Goal: Information Seeking & Learning: Learn about a topic

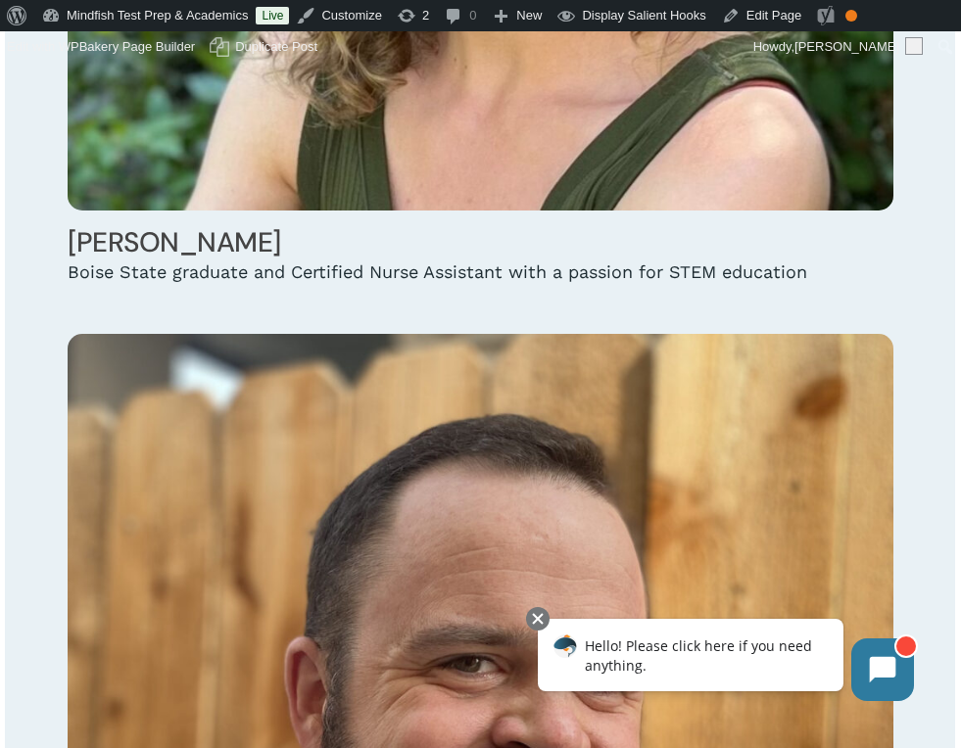
scroll to position [24031, 0]
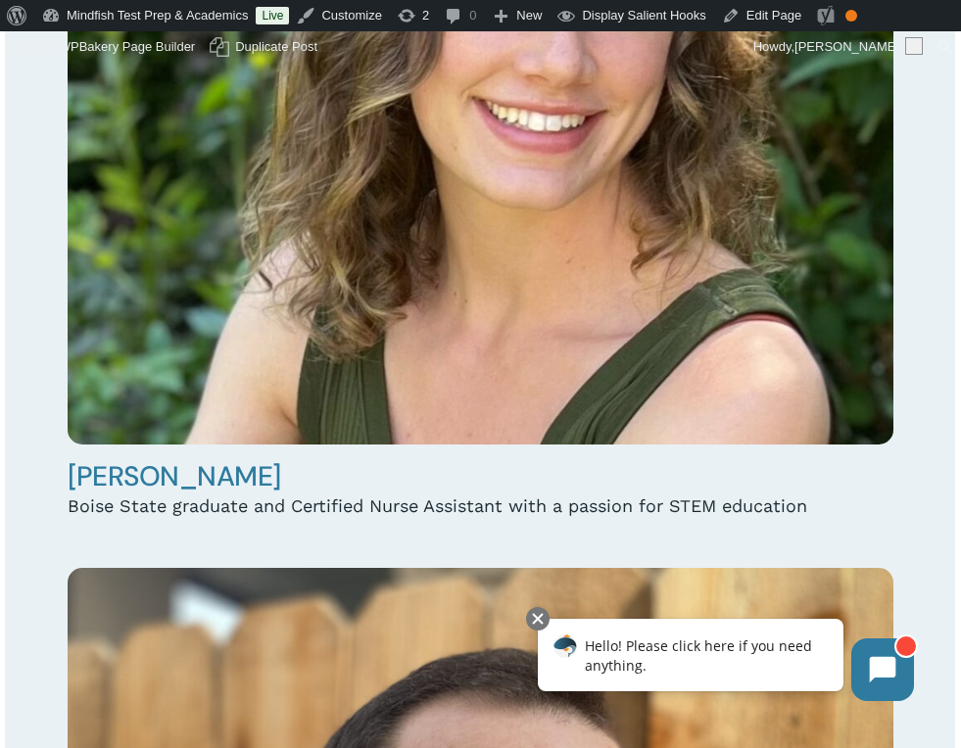
drag, startPoint x: 571, startPoint y: 507, endPoint x: 486, endPoint y: 506, distance: 85.3
click at [486, 506] on div "Boise State graduate and Certified Nurse Assistant with a passion for STEM educ…" at bounding box center [481, 507] width 826 height 24
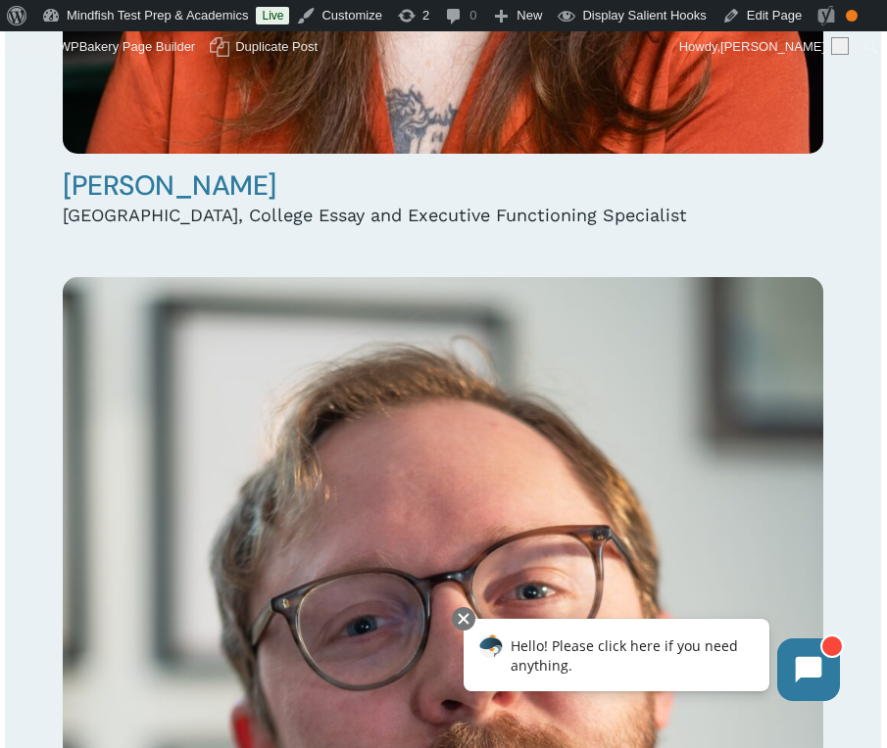
scroll to position [15442, 0]
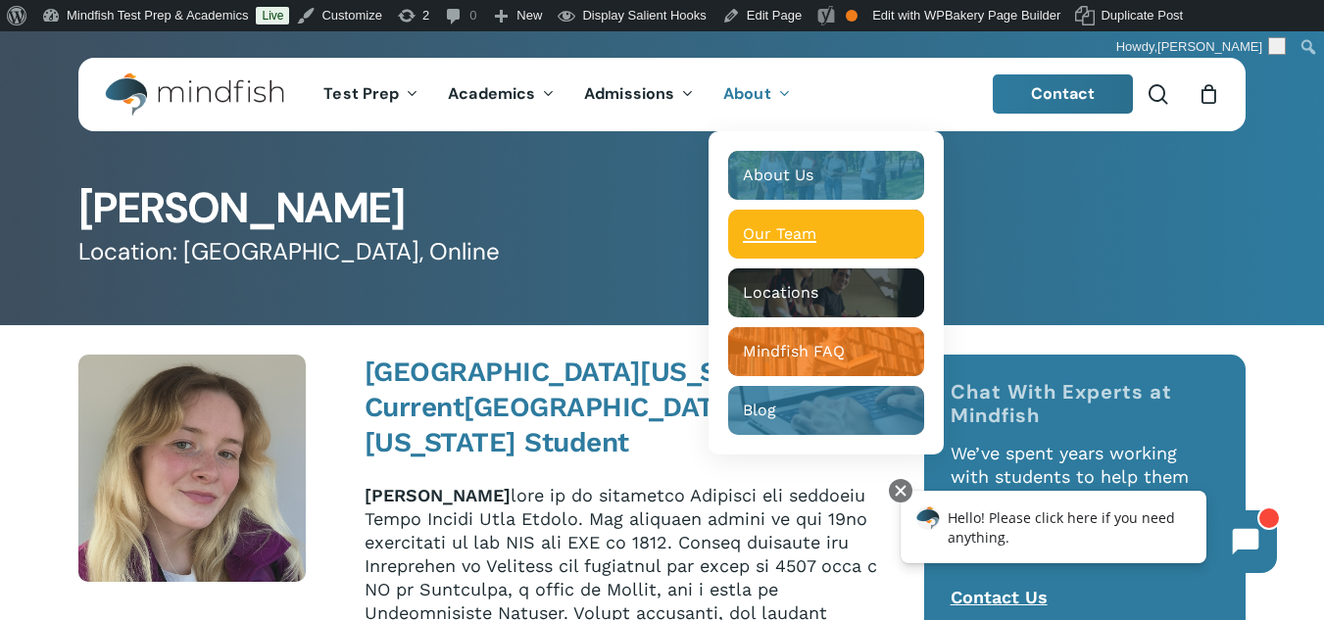
click at [802, 226] on span "Our Team" at bounding box center [779, 233] width 73 height 19
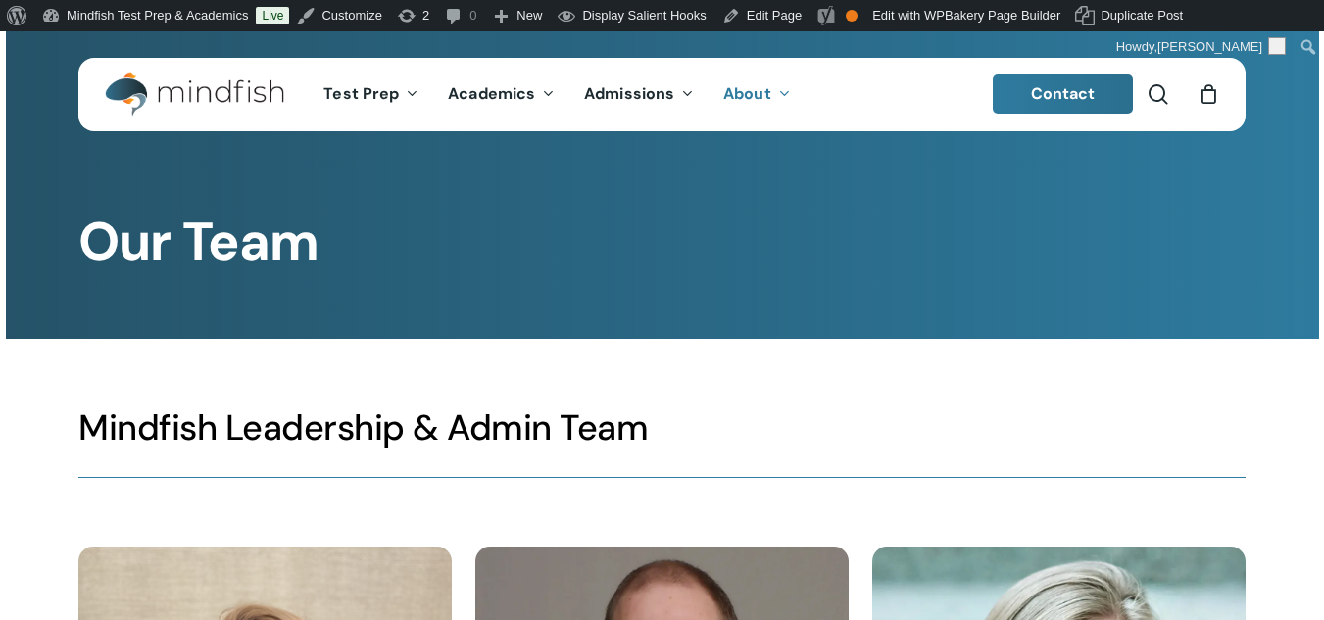
click at [758, 13] on link "Edit Page" at bounding box center [761, 15] width 95 height 31
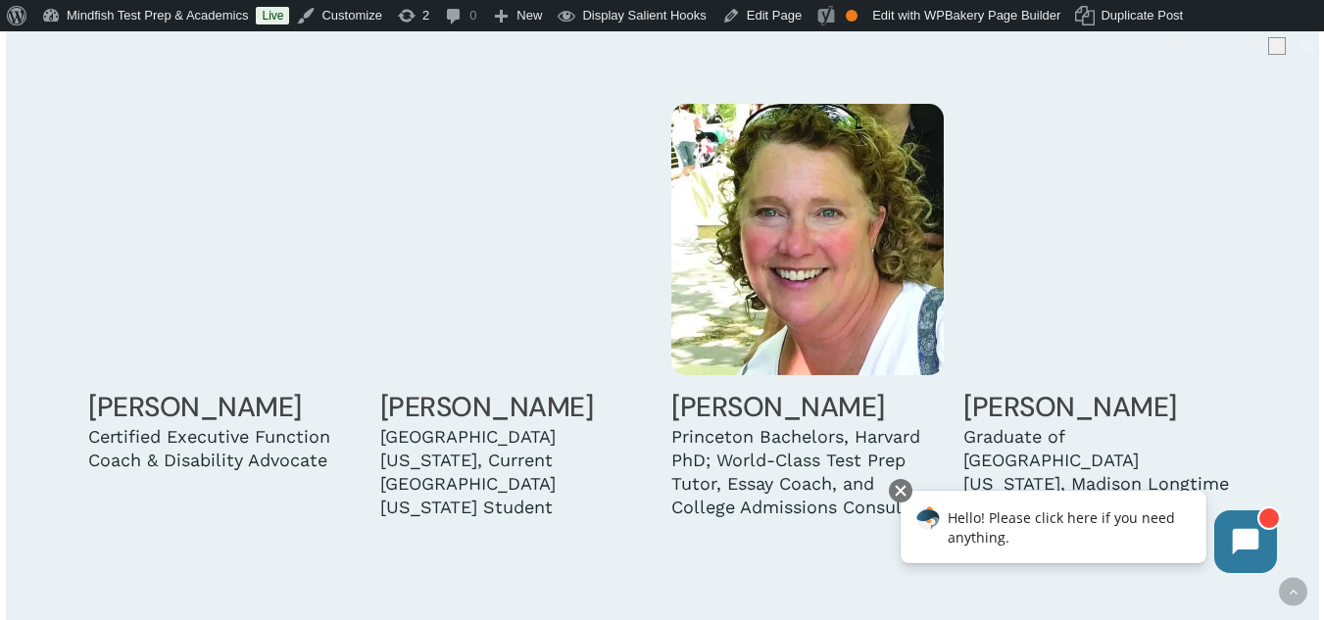
scroll to position [1665, 0]
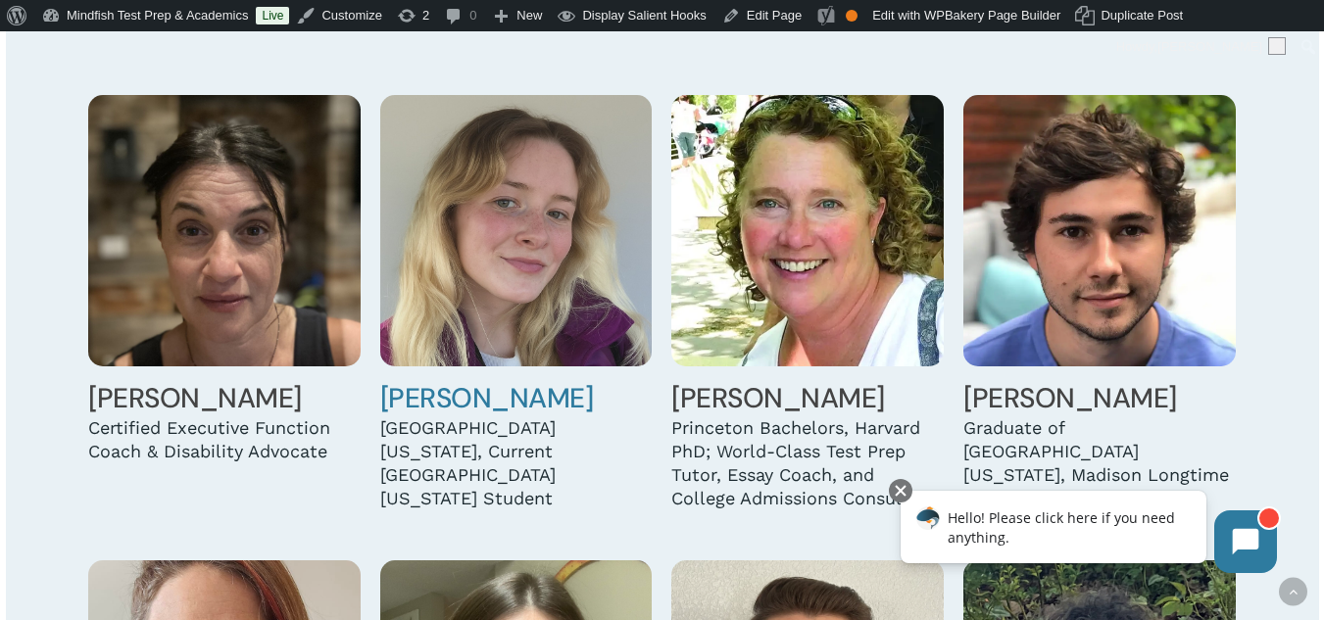
click at [524, 347] on img at bounding box center [516, 231] width 272 height 272
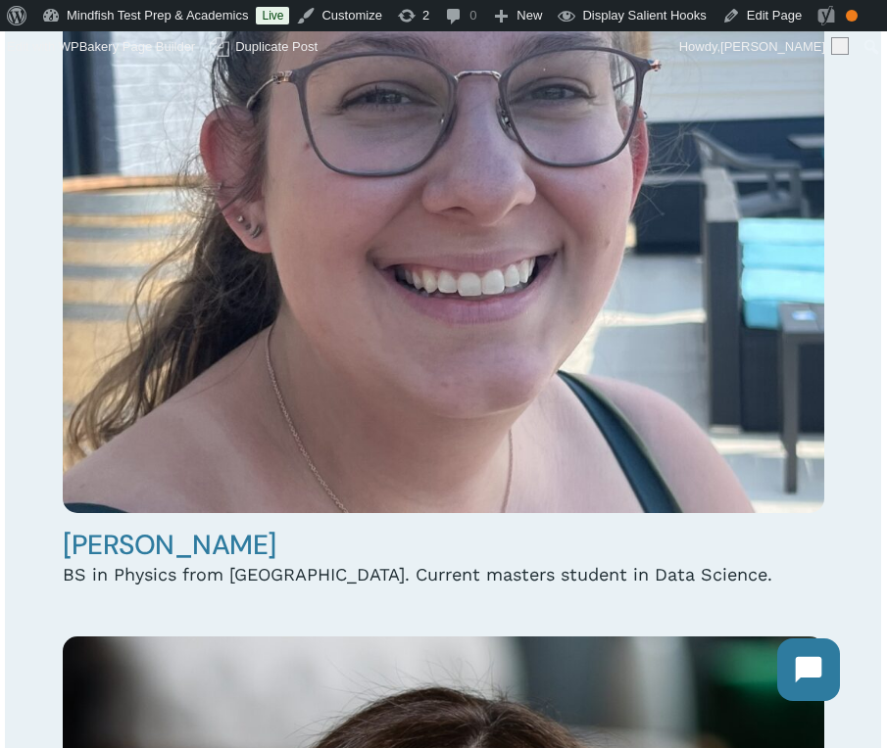
scroll to position [5808, 0]
